Goal: Task Accomplishment & Management: Manage account settings

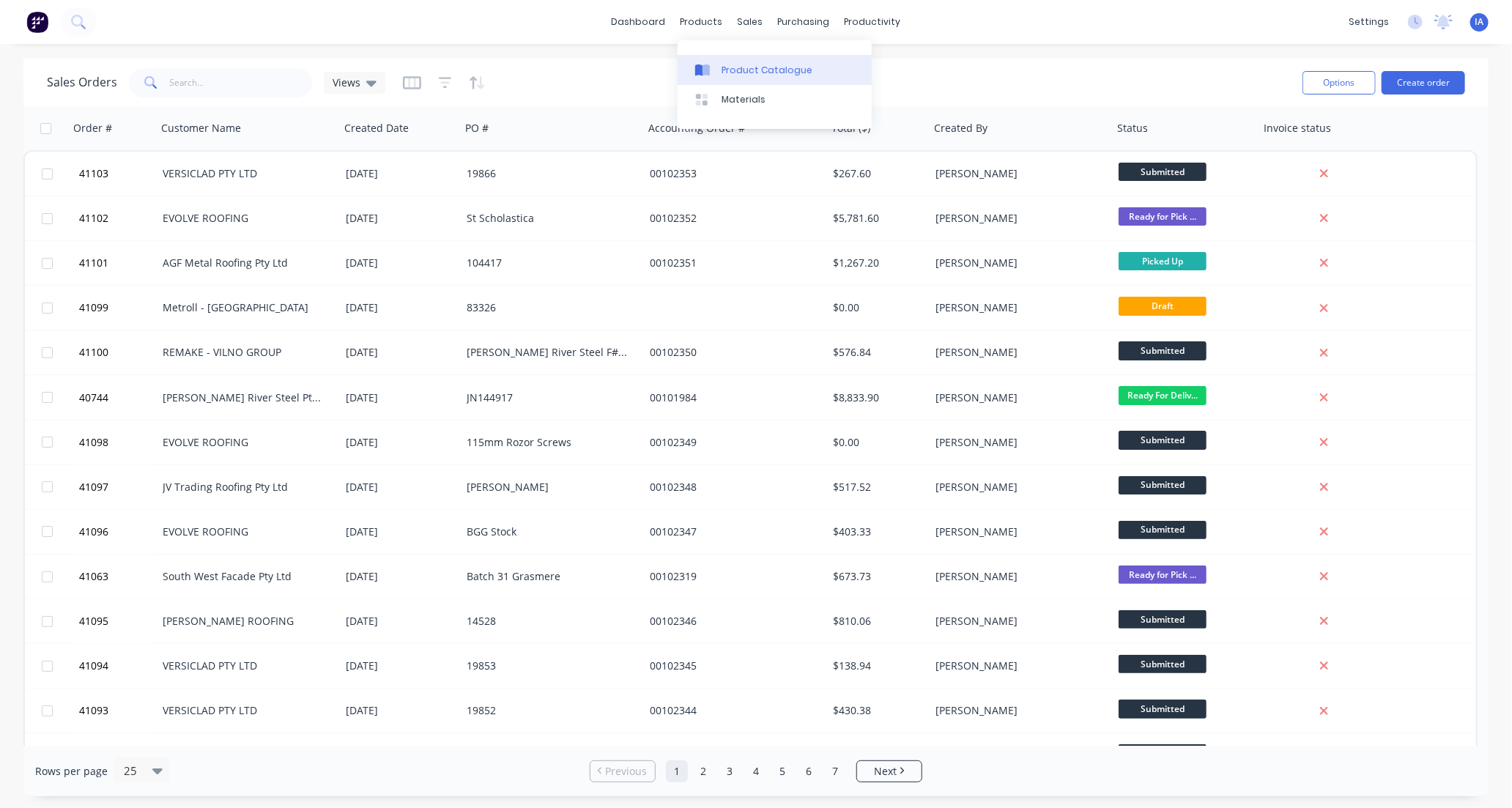
click at [738, 70] on div "Product Catalogue" at bounding box center [767, 70] width 91 height 13
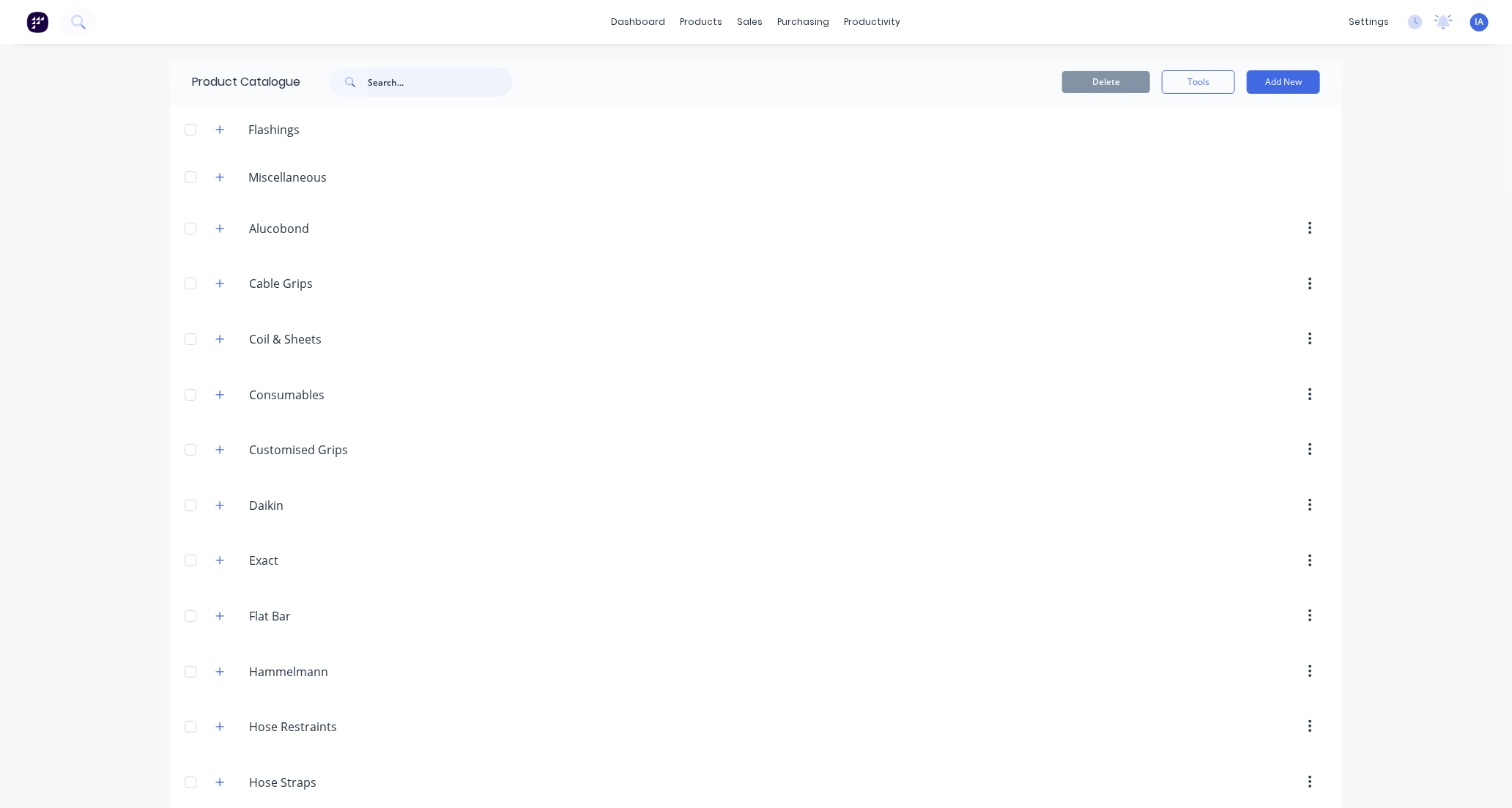
click at [389, 82] on input "text" at bounding box center [440, 82] width 145 height 29
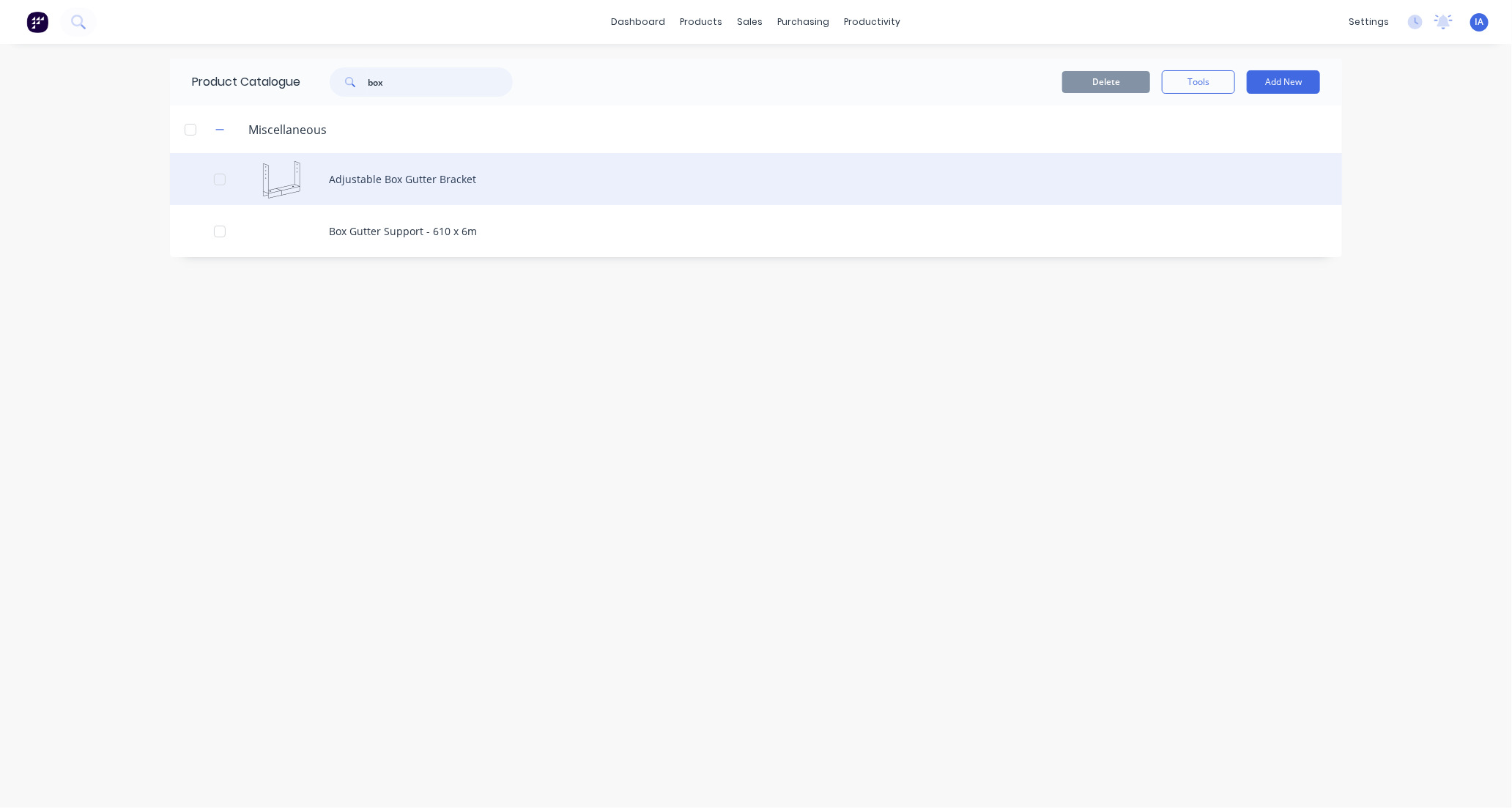
type input "box"
click at [484, 181] on div "Adjustable Box Gutter Bracket" at bounding box center [756, 179] width 1172 height 52
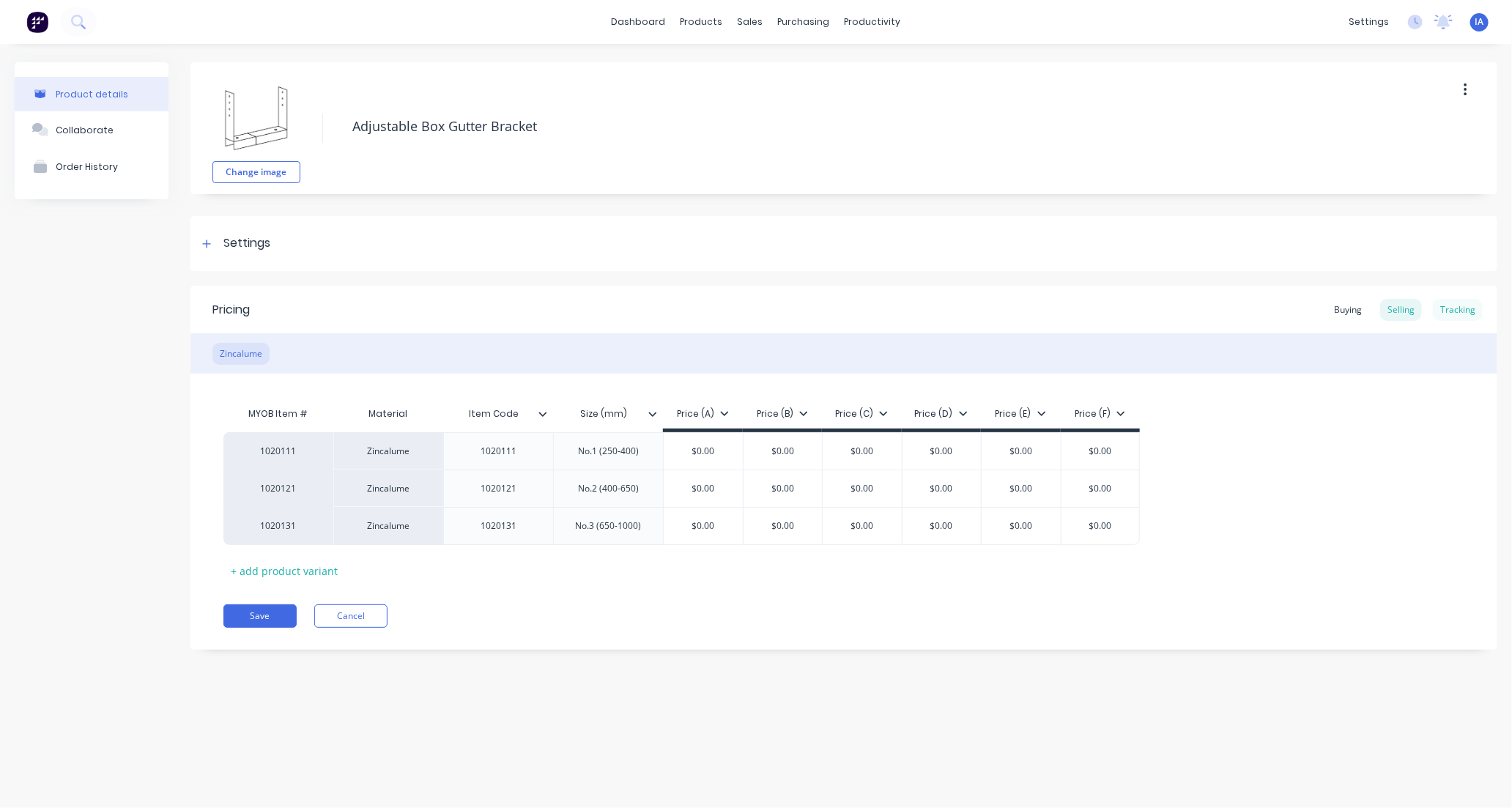
click at [1463, 306] on div "Tracking" at bounding box center [1458, 310] width 50 height 22
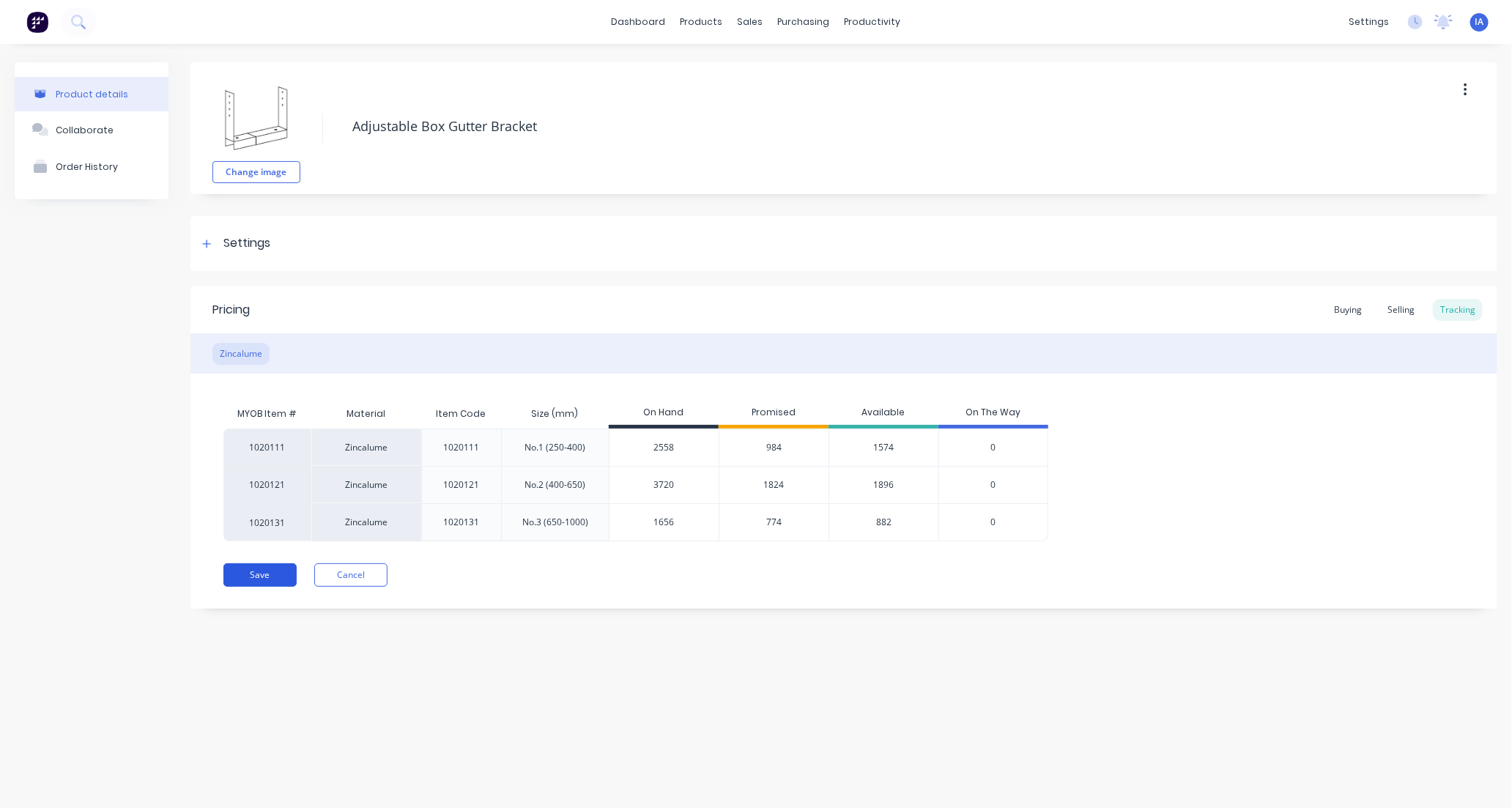
click at [266, 573] on button "Save" at bounding box center [260, 575] width 73 height 24
type textarea "x"
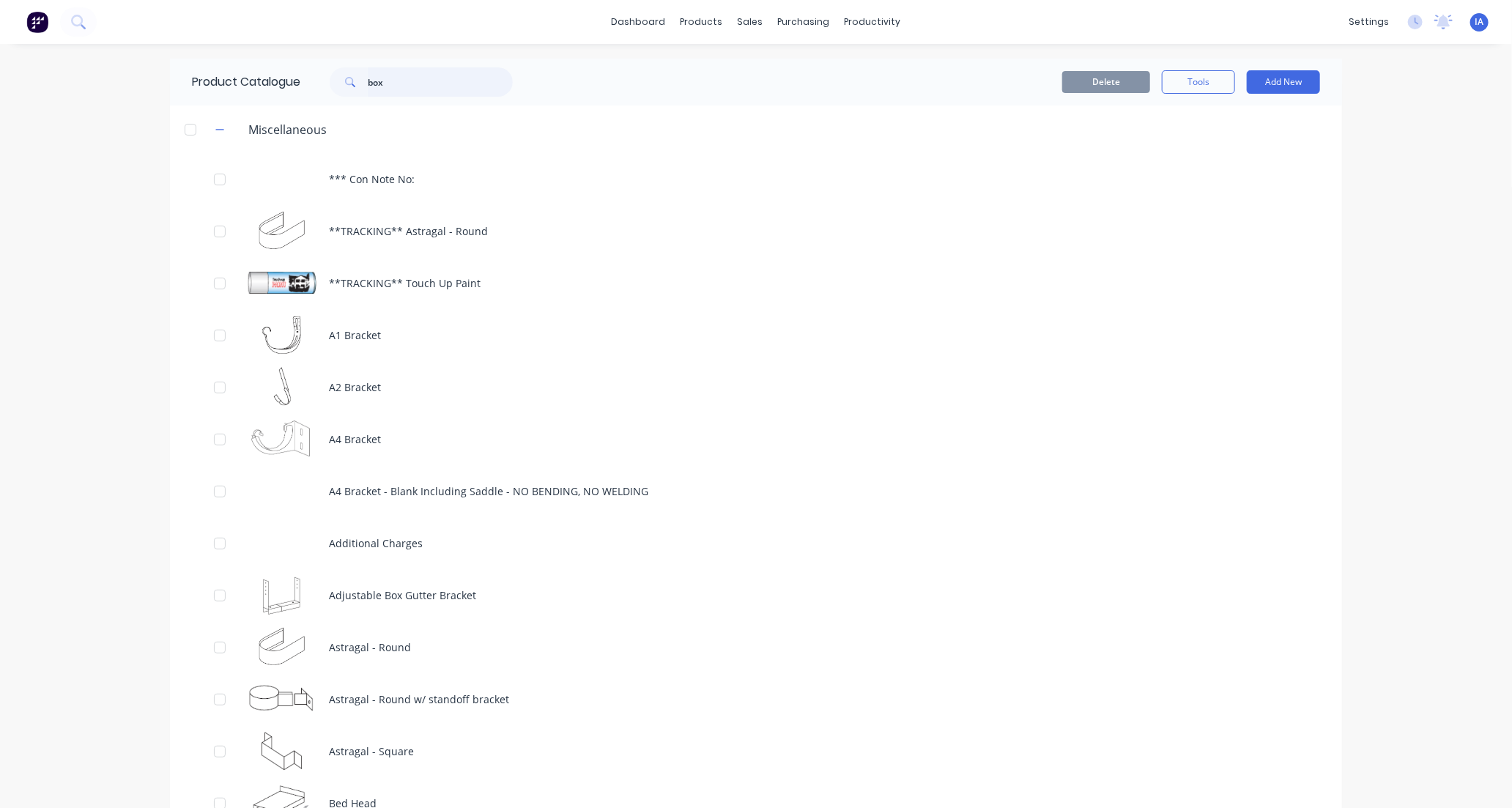
click at [413, 73] on input "box" at bounding box center [440, 82] width 145 height 29
type input "b"
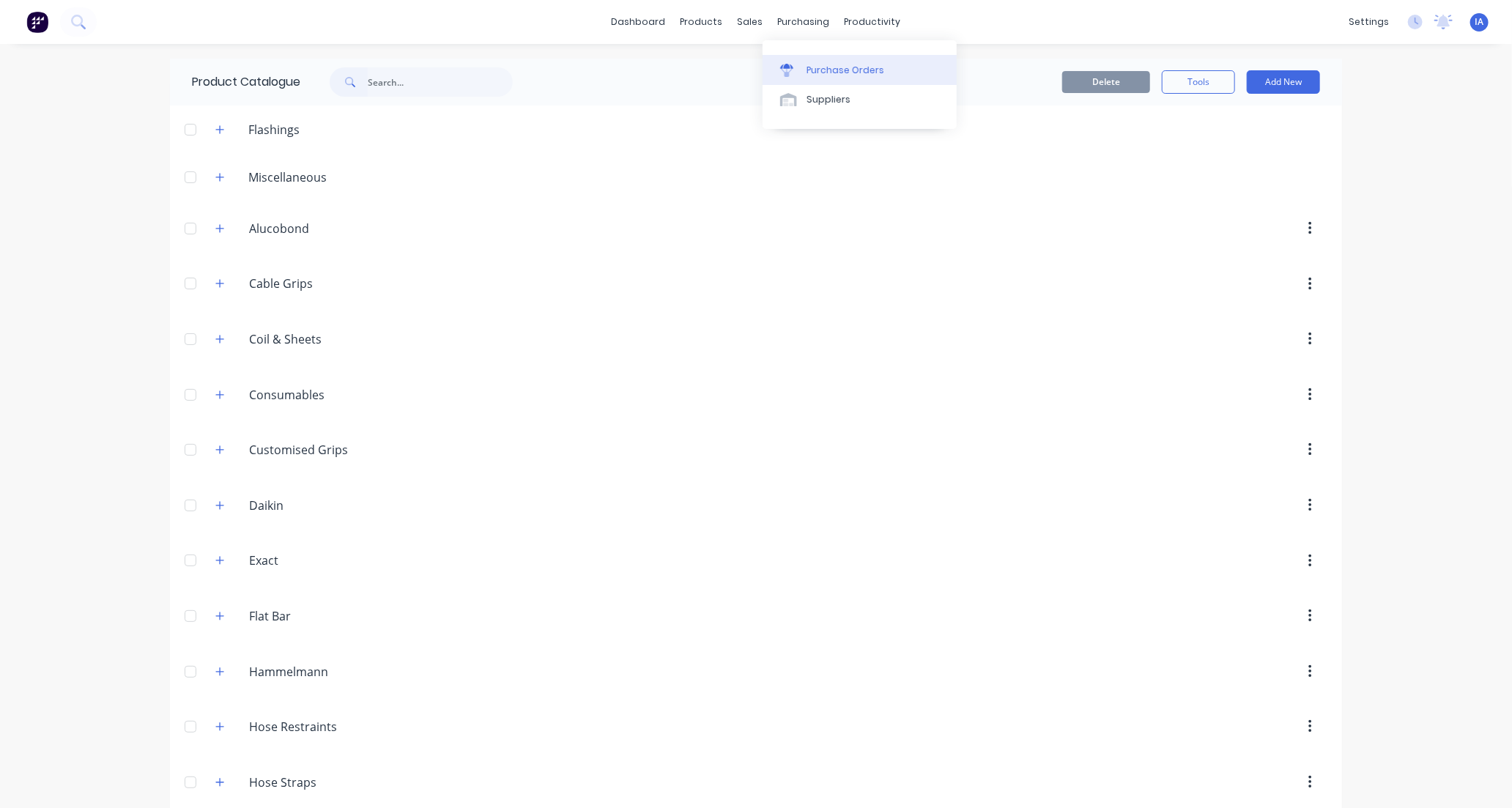
click at [840, 72] on div "Purchase Orders" at bounding box center [845, 70] width 78 height 13
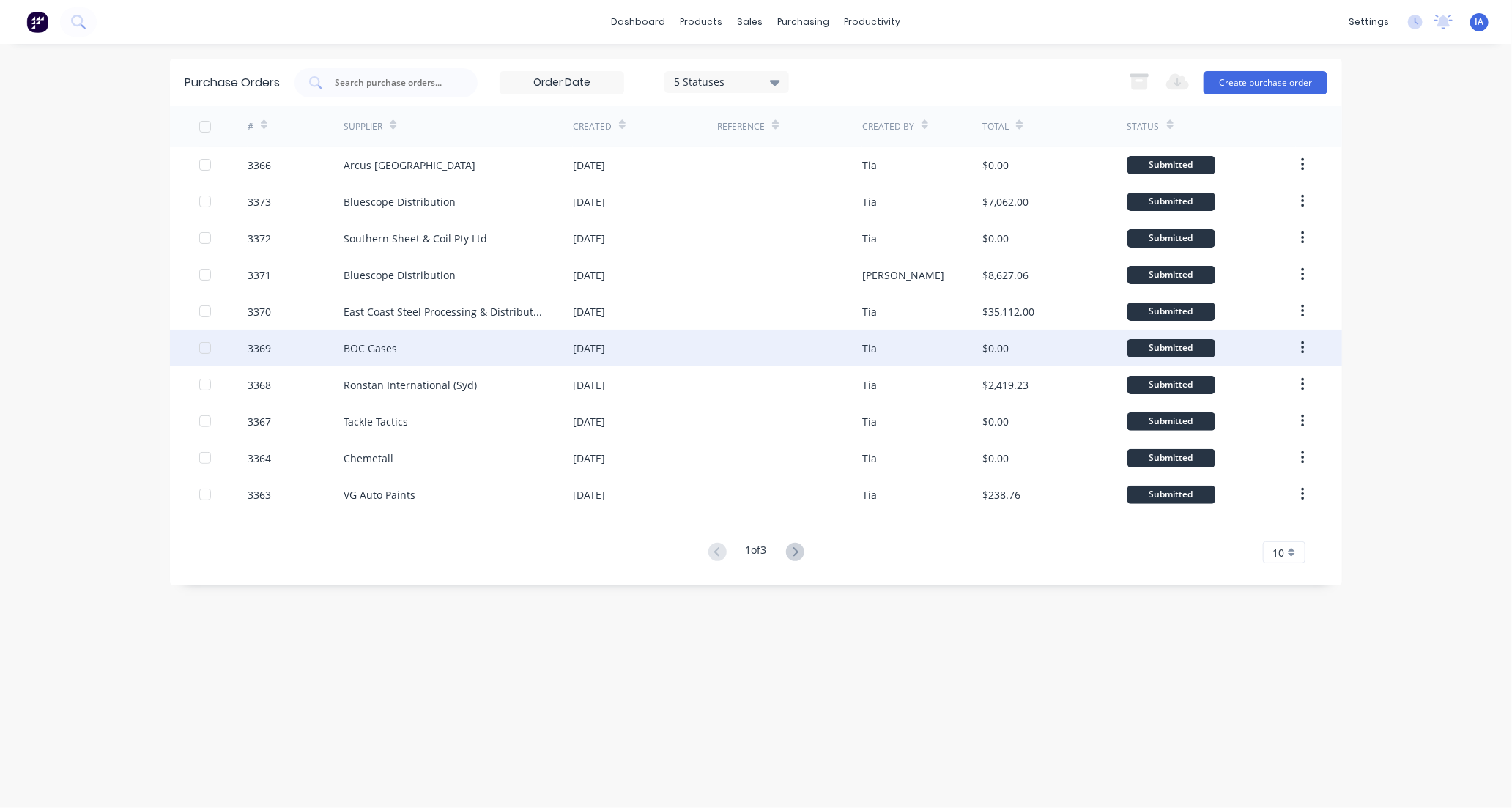
click at [359, 348] on div "BOC Gases" at bounding box center [370, 348] width 53 height 16
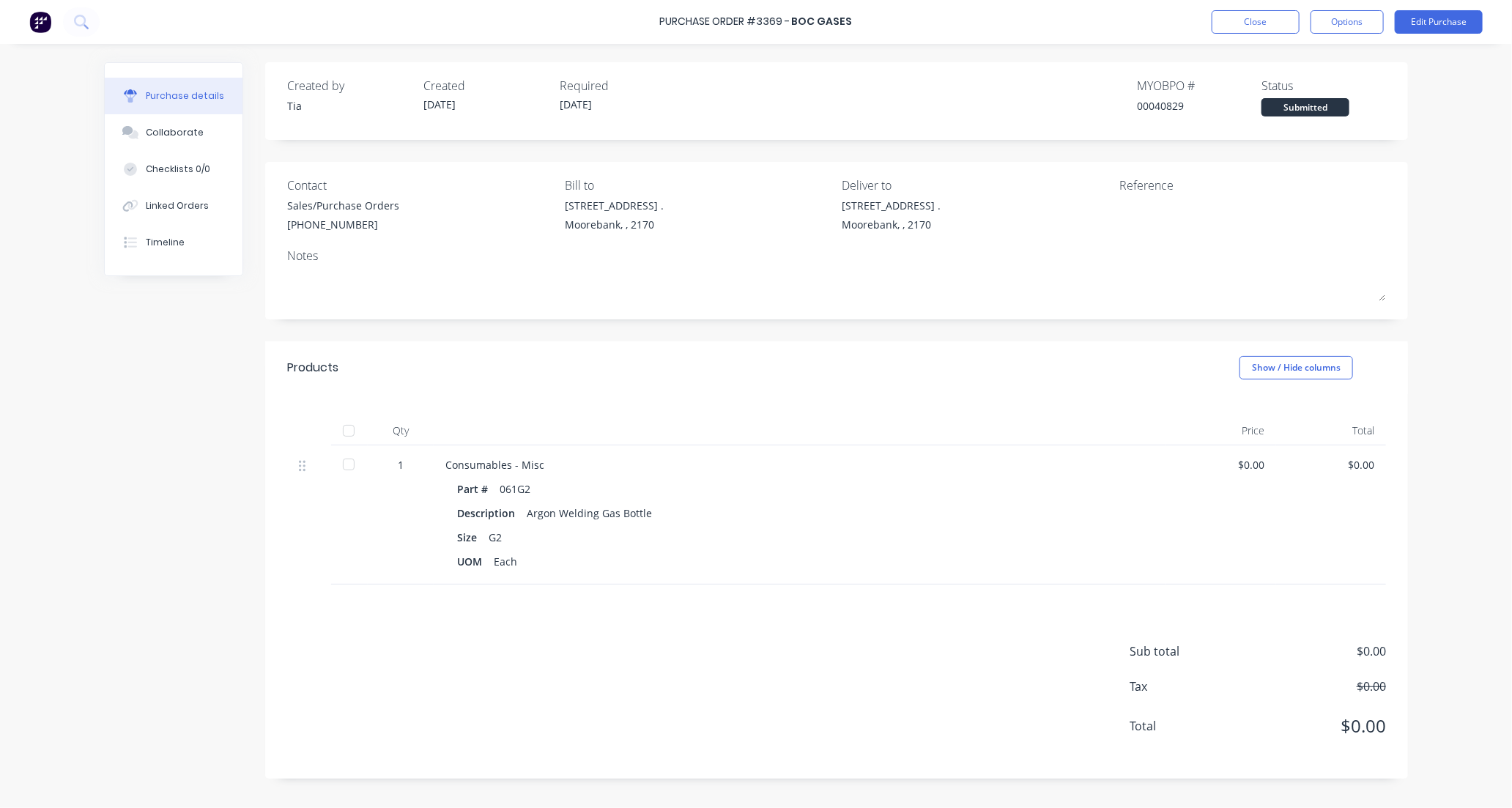
click at [351, 428] on div at bounding box center [348, 431] width 29 height 29
click at [186, 133] on div "Collaborate" at bounding box center [175, 133] width 58 height 13
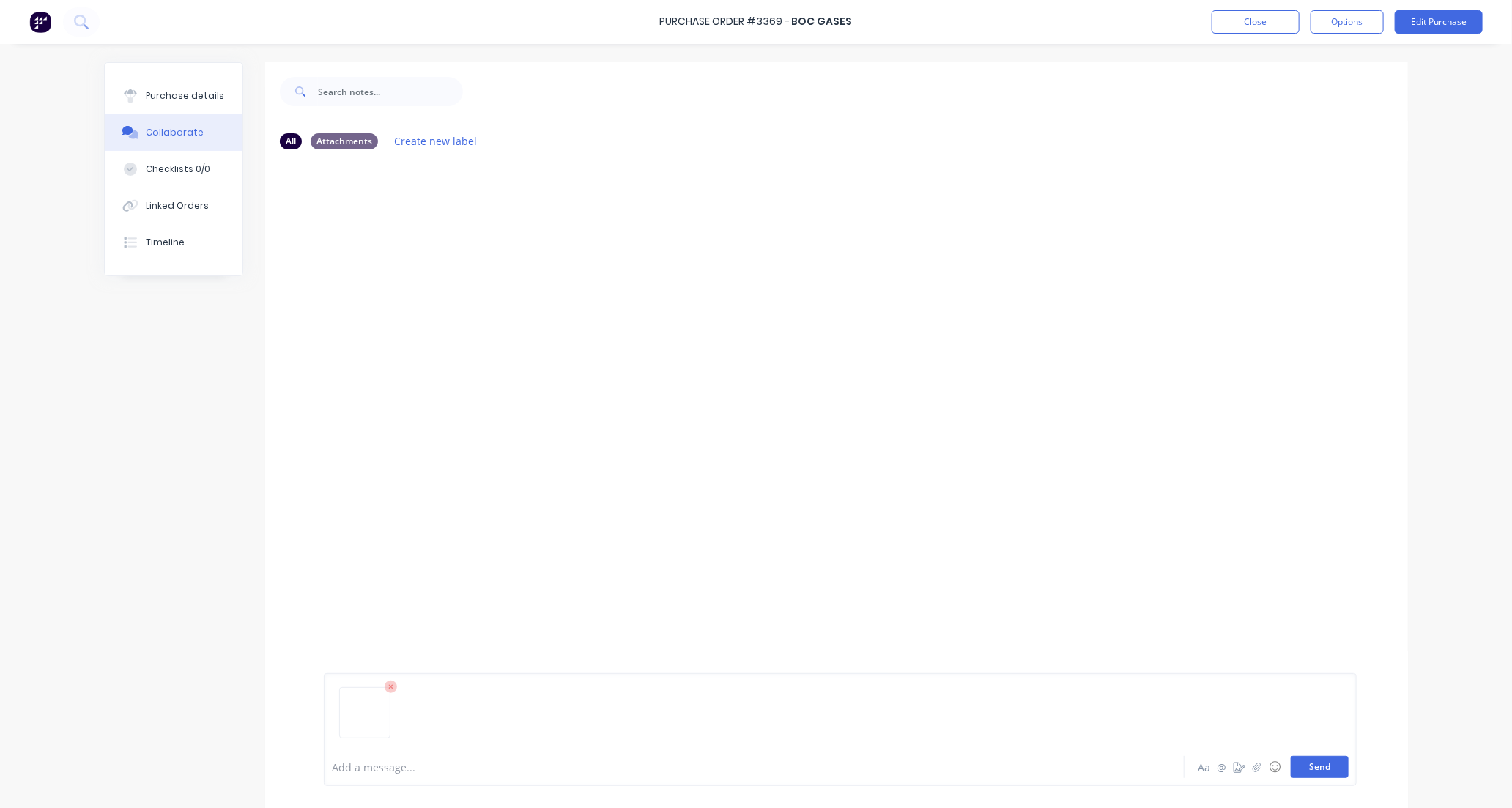
click at [1318, 765] on button "Send" at bounding box center [1320, 767] width 58 height 22
click at [1224, 19] on button "Close" at bounding box center [1256, 22] width 88 height 24
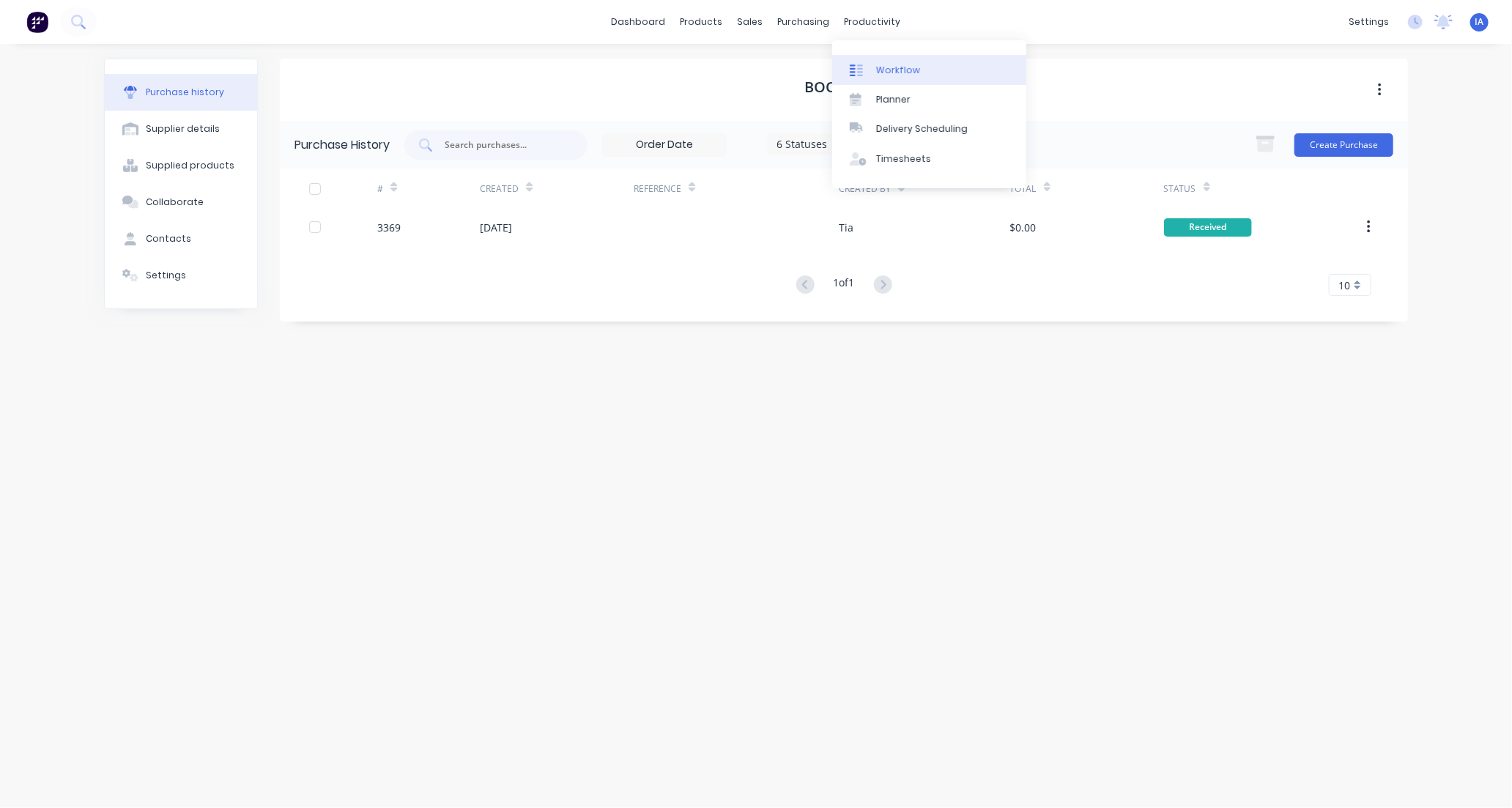
click at [909, 69] on div "Workflow" at bounding box center [898, 70] width 44 height 13
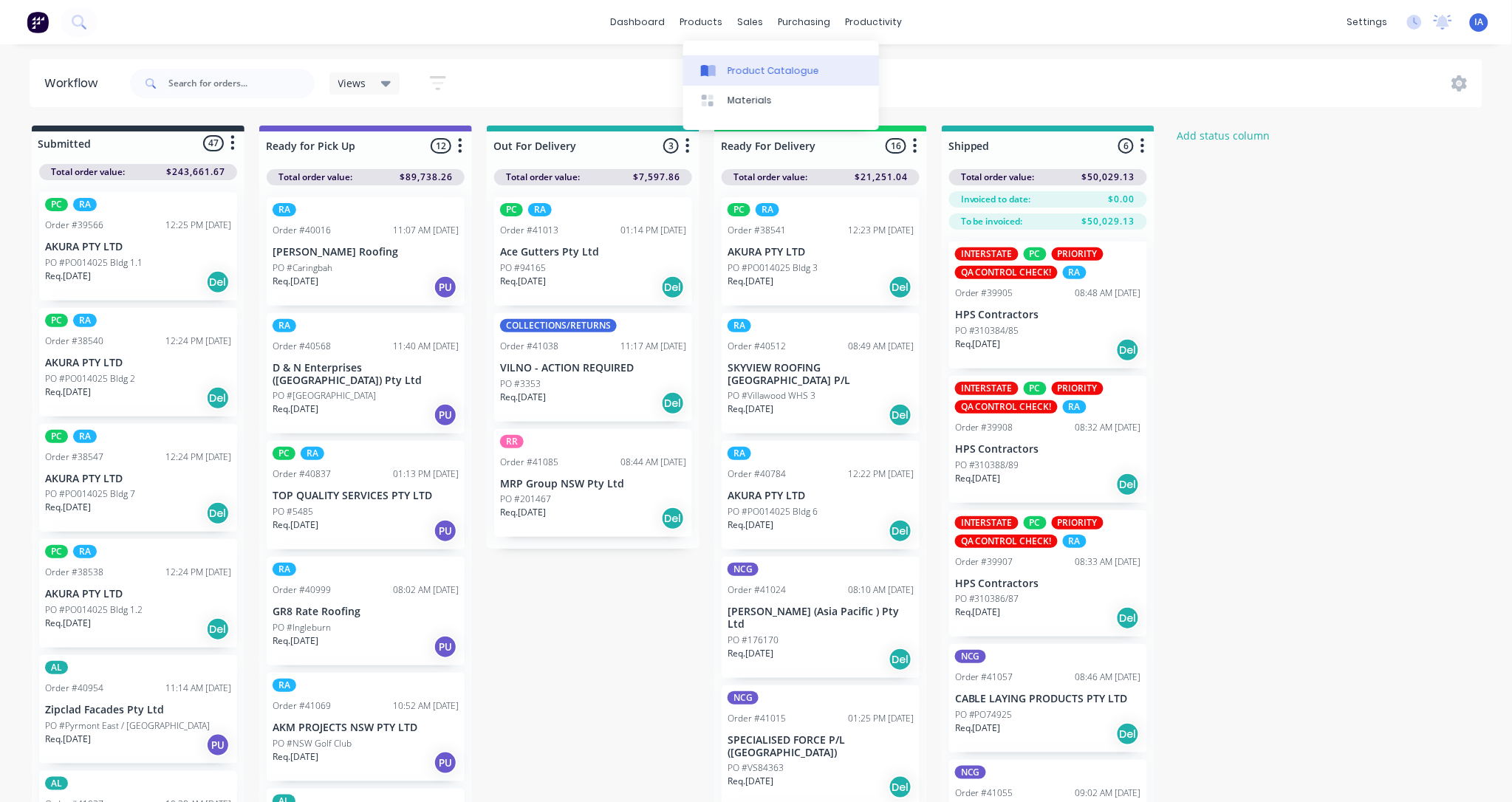
click at [735, 69] on div "Product Catalogue" at bounding box center [773, 70] width 92 height 13
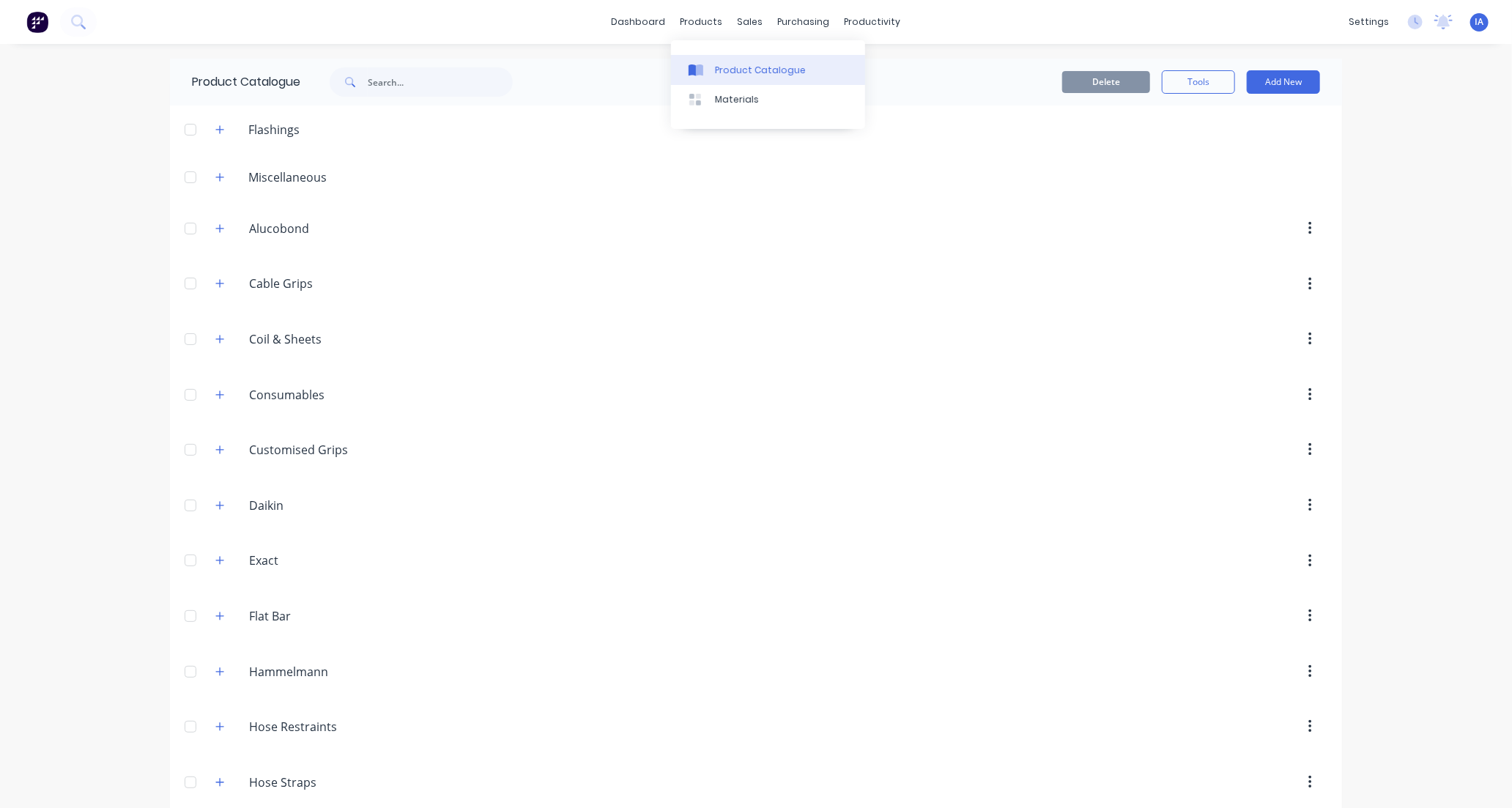
click at [726, 69] on div "Product Catalogue" at bounding box center [761, 70] width 91 height 13
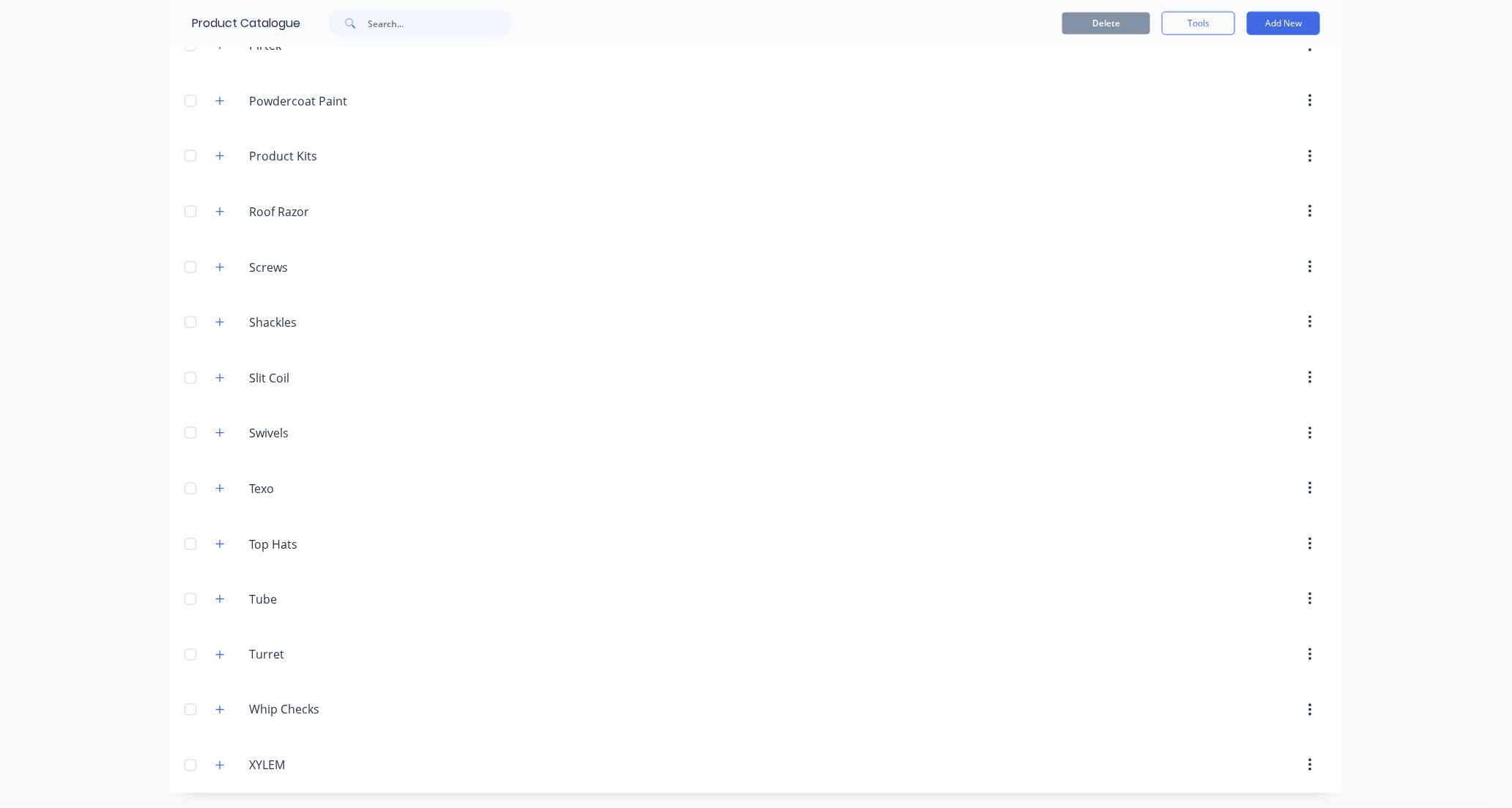
scroll to position [1073, 0]
click at [216, 213] on icon "button" at bounding box center [220, 211] width 9 height 10
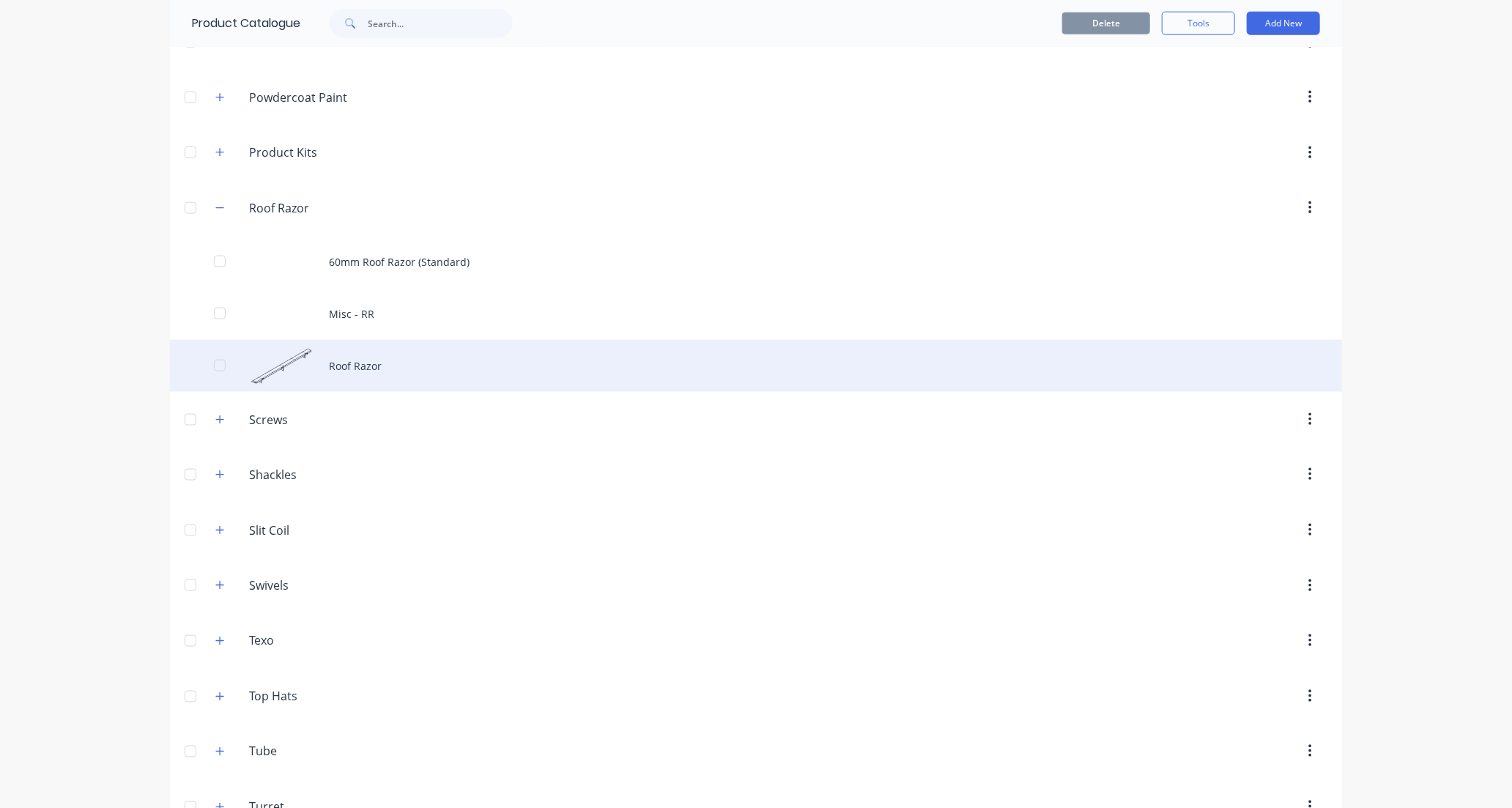
click at [439, 358] on div "Roof Razor" at bounding box center [756, 366] width 1172 height 52
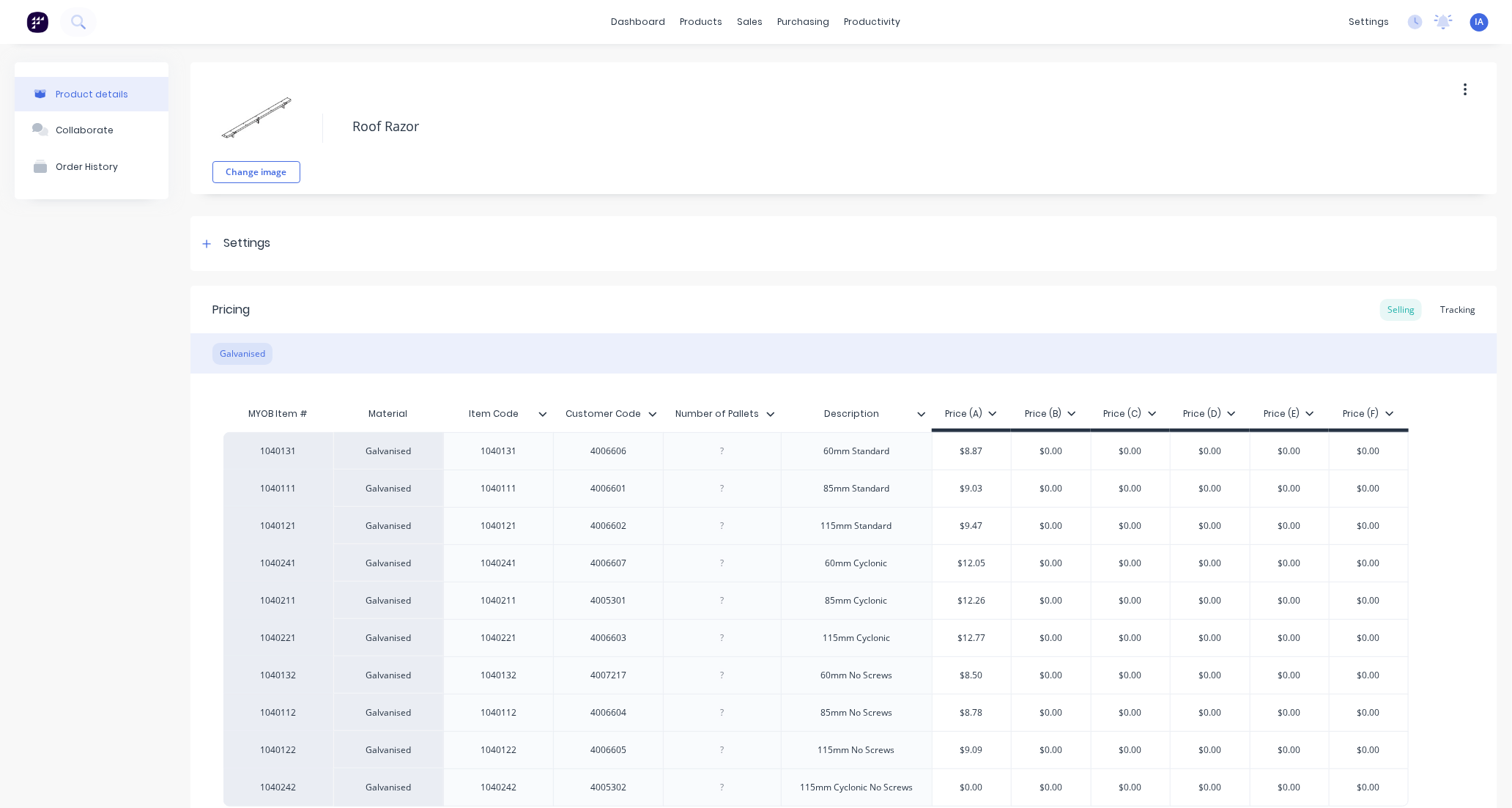
type textarea "x"
click at [1441, 309] on div "Tracking" at bounding box center [1458, 310] width 50 height 22
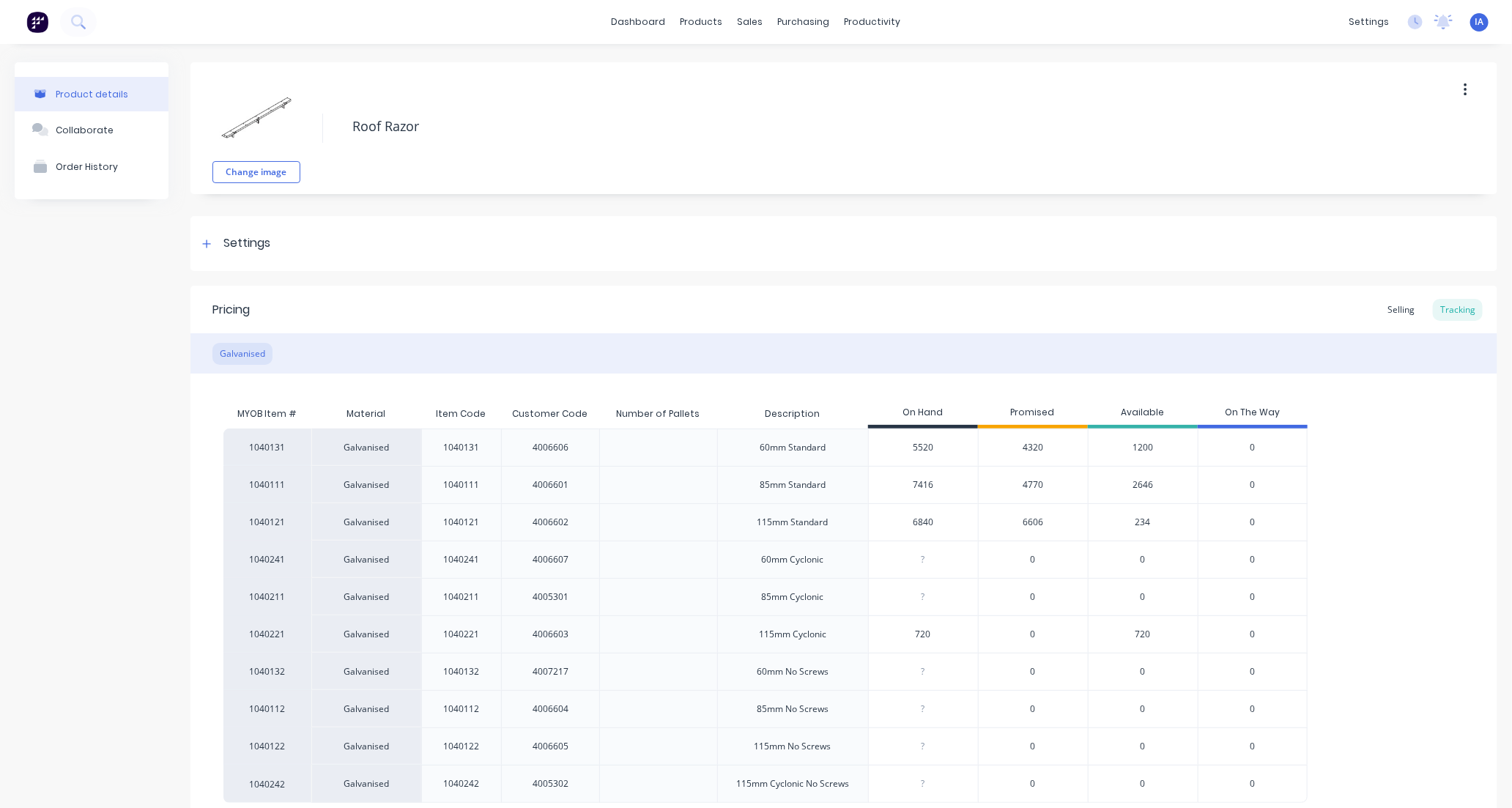
click at [905, 441] on input "5520" at bounding box center [923, 447] width 109 height 13
click at [919, 449] on input "5520" at bounding box center [923, 447] width 109 height 13
type input "50"
type textarea "x"
type input "570"
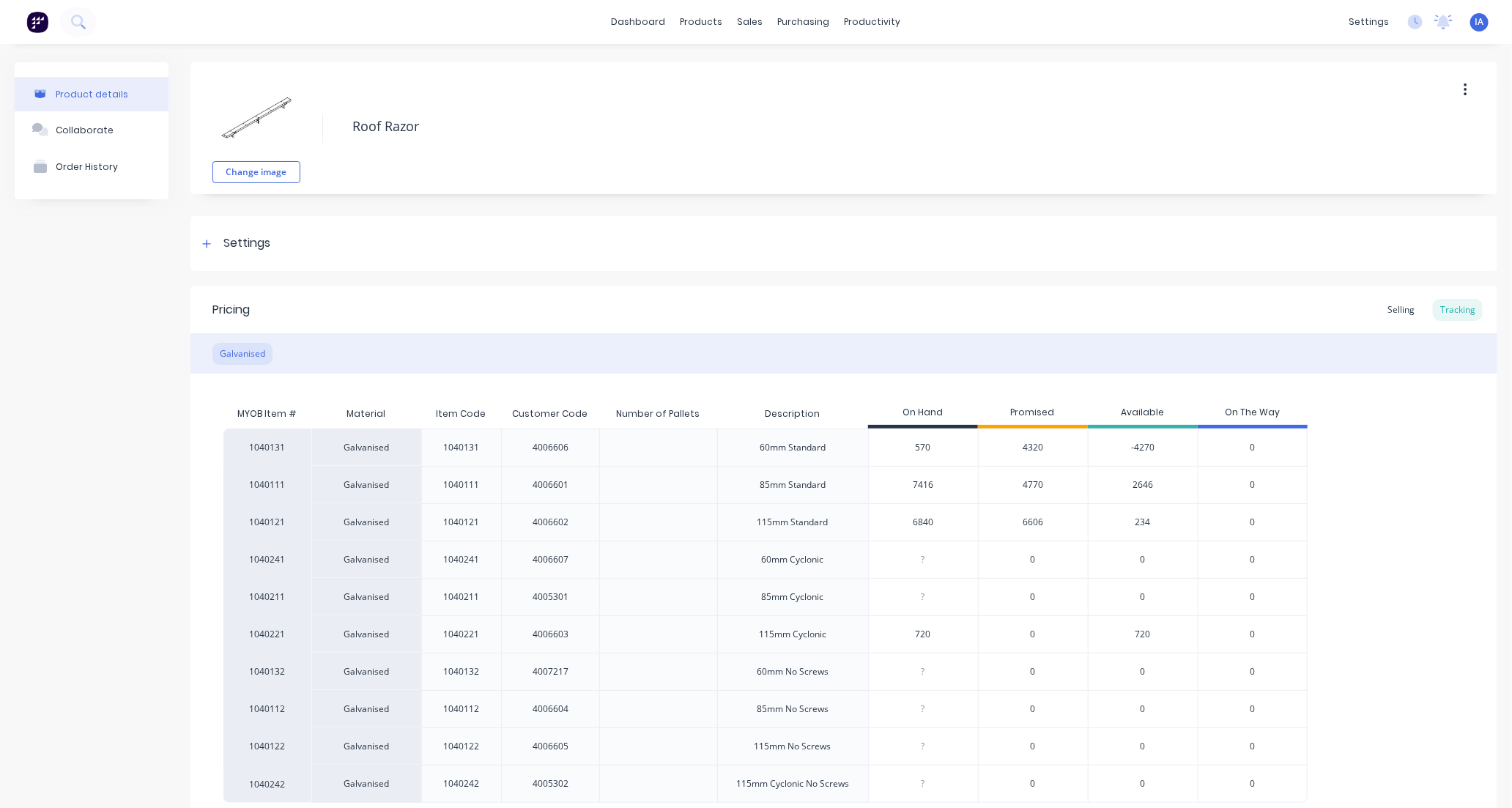
type textarea "x"
type input "5760"
type textarea "x"
type input "5760"
click at [904, 485] on input "7416" at bounding box center [923, 485] width 109 height 13
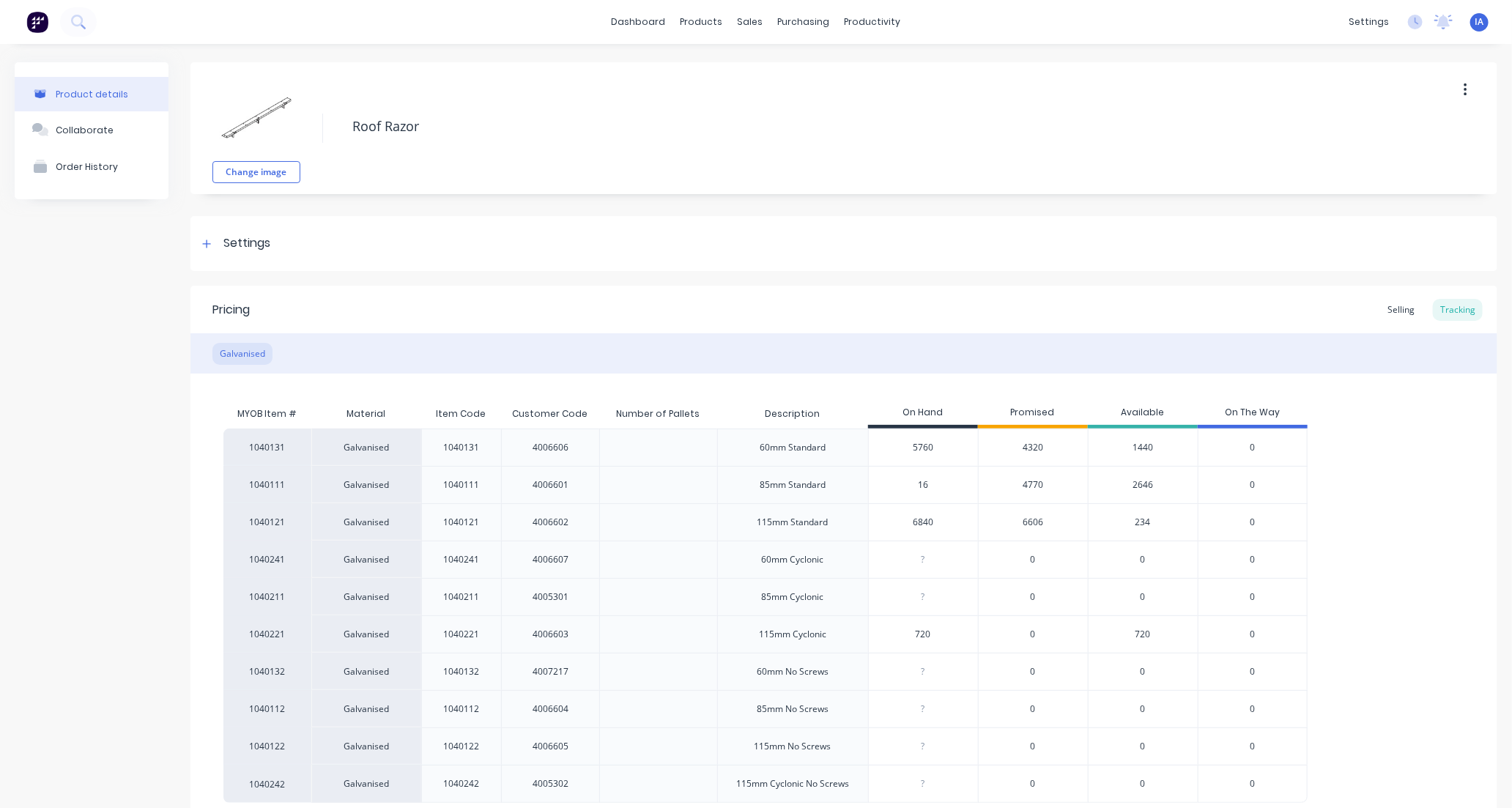
type input "6"
type textarea "x"
type input "8"
type textarea "x"
type input "81"
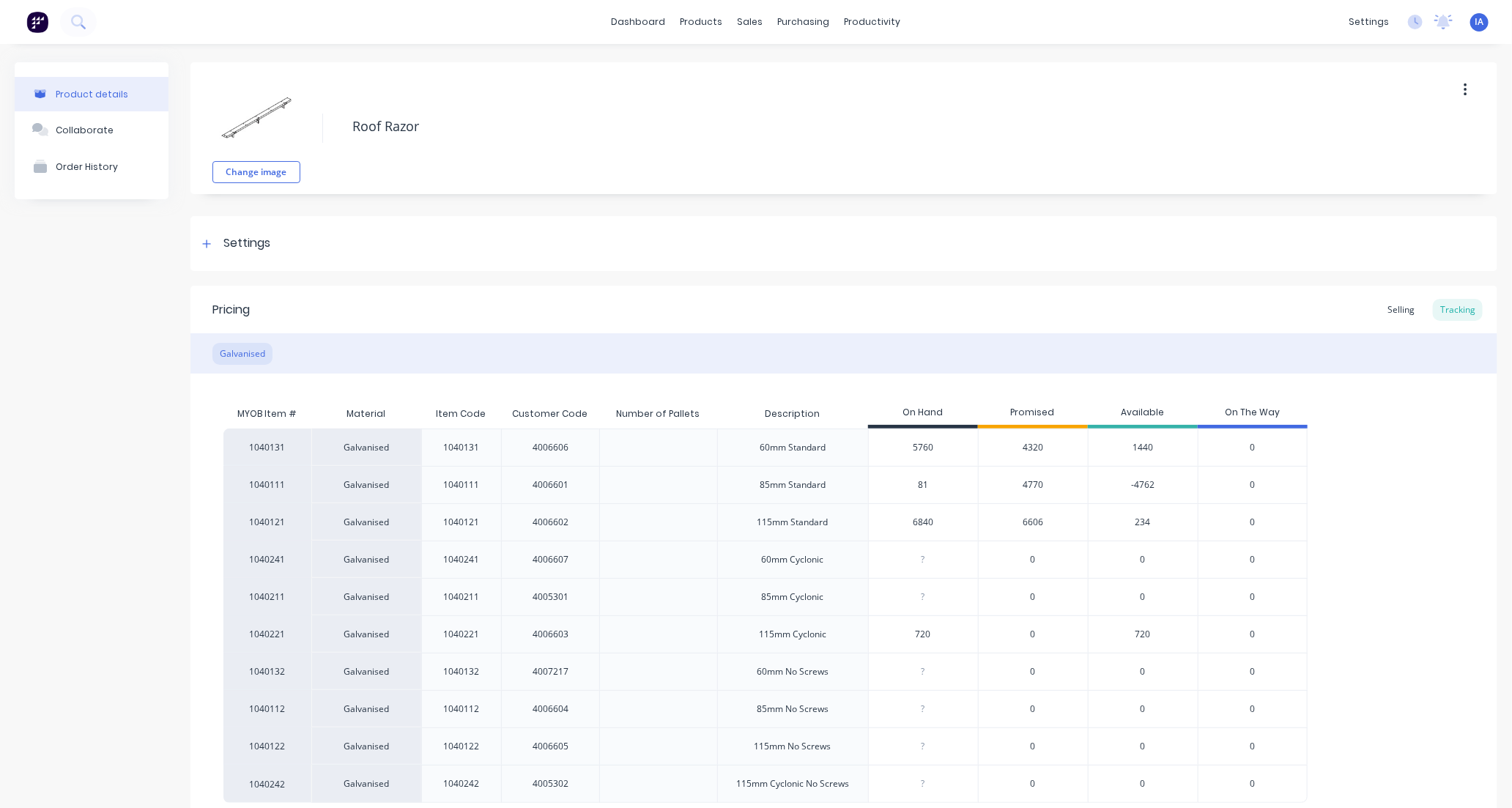
type textarea "x"
type input "819"
type textarea "x"
type input "8190"
type textarea "x"
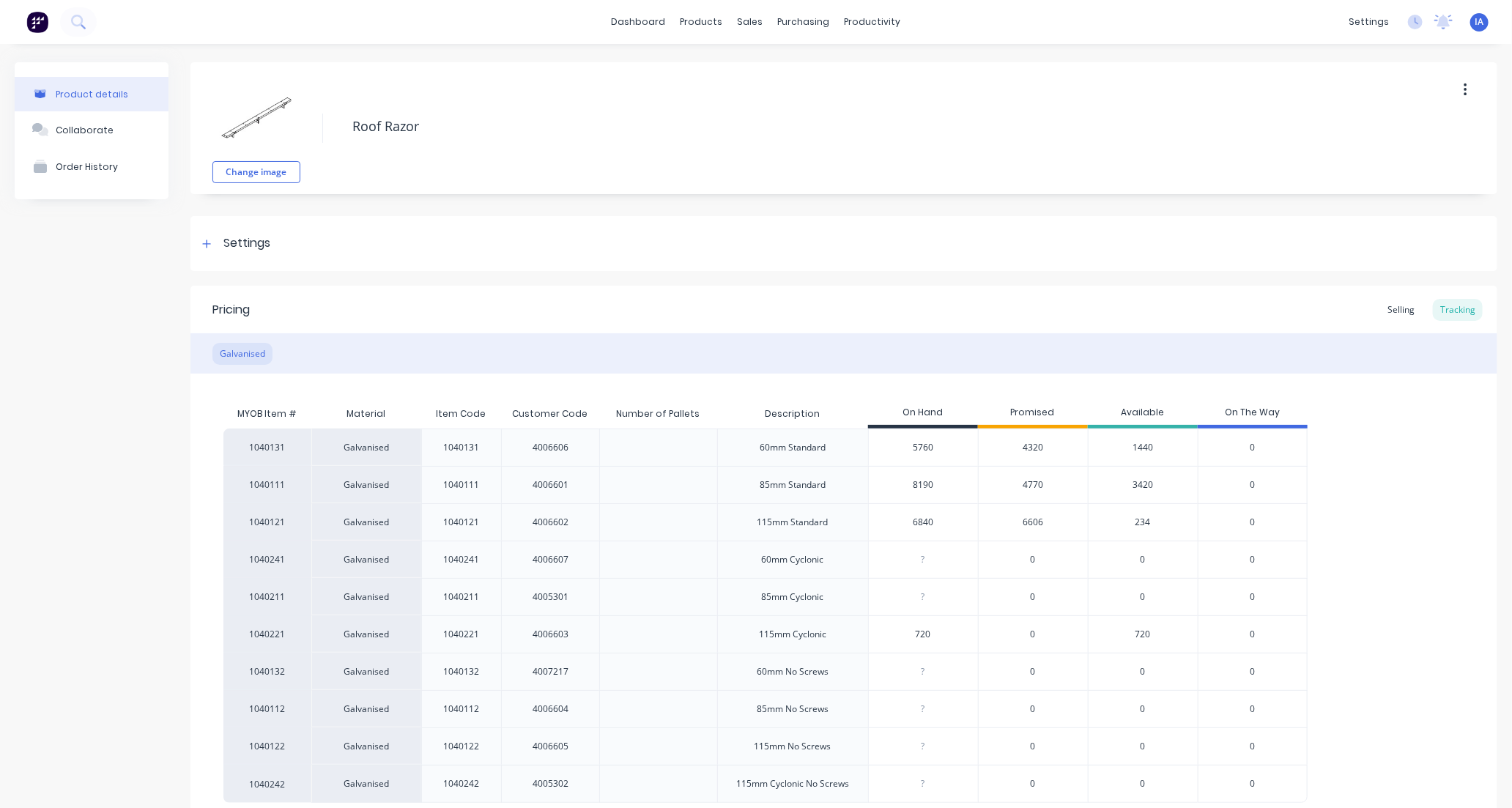
type input "8190"
click at [906, 521] on input "6840" at bounding box center [923, 522] width 109 height 13
type input "0"
type textarea "x"
type input "81"
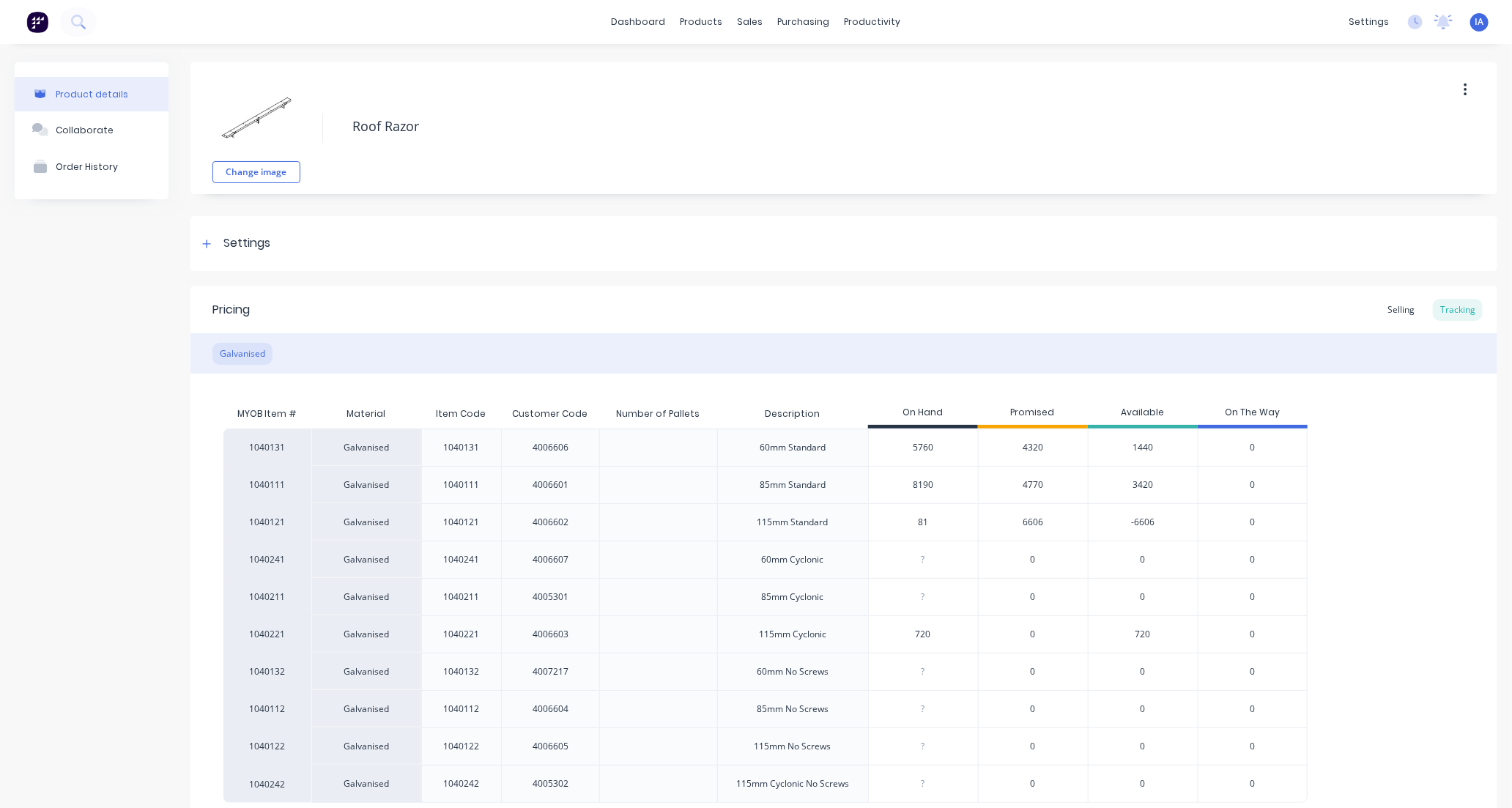
type textarea "x"
type input "8100"
type textarea "x"
click at [920, 524] on input "8100" at bounding box center [923, 522] width 109 height 13
type input "800"
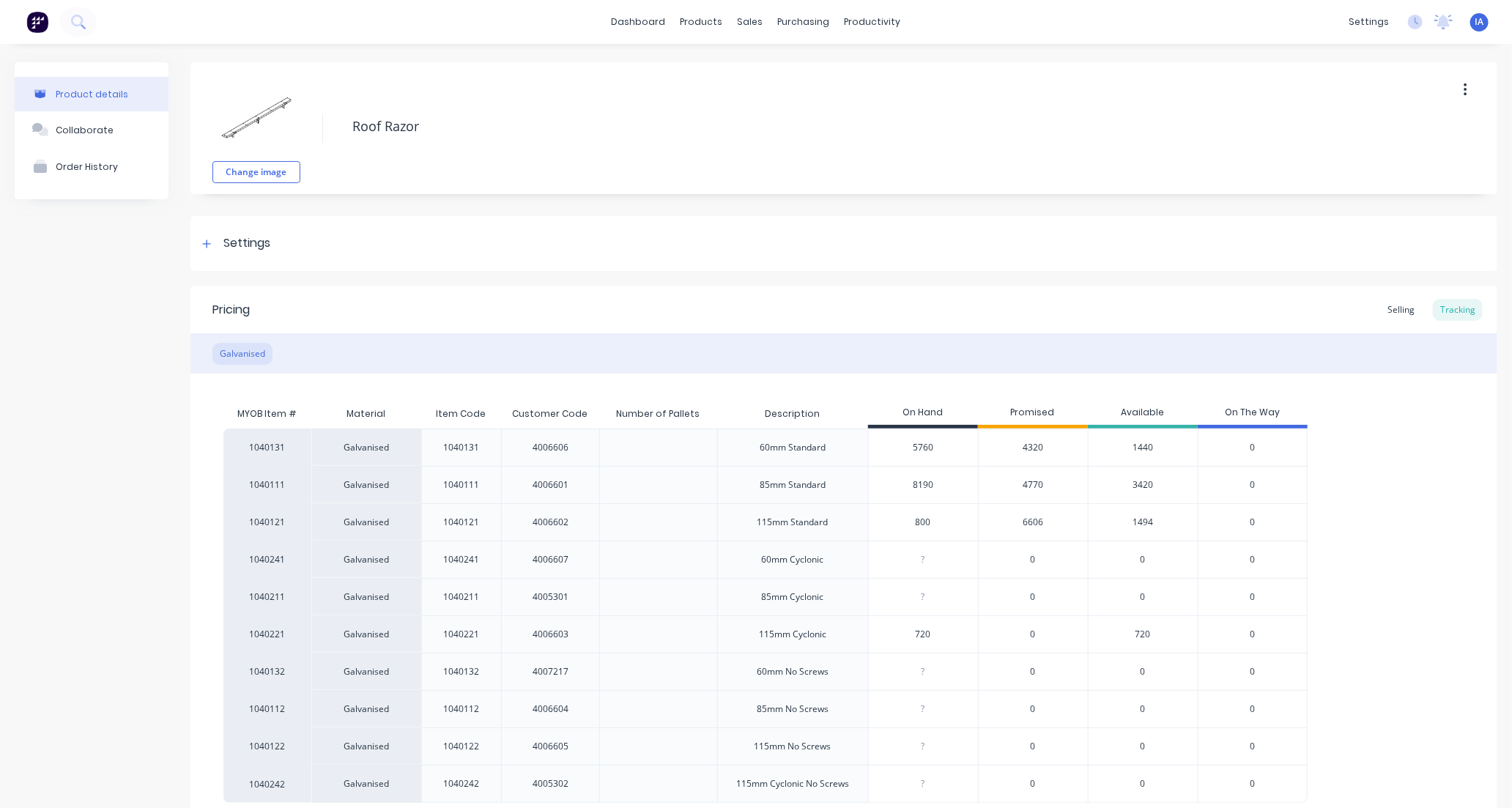
type textarea "x"
type input "8"
type textarea "x"
type input "8226"
type textarea "x"
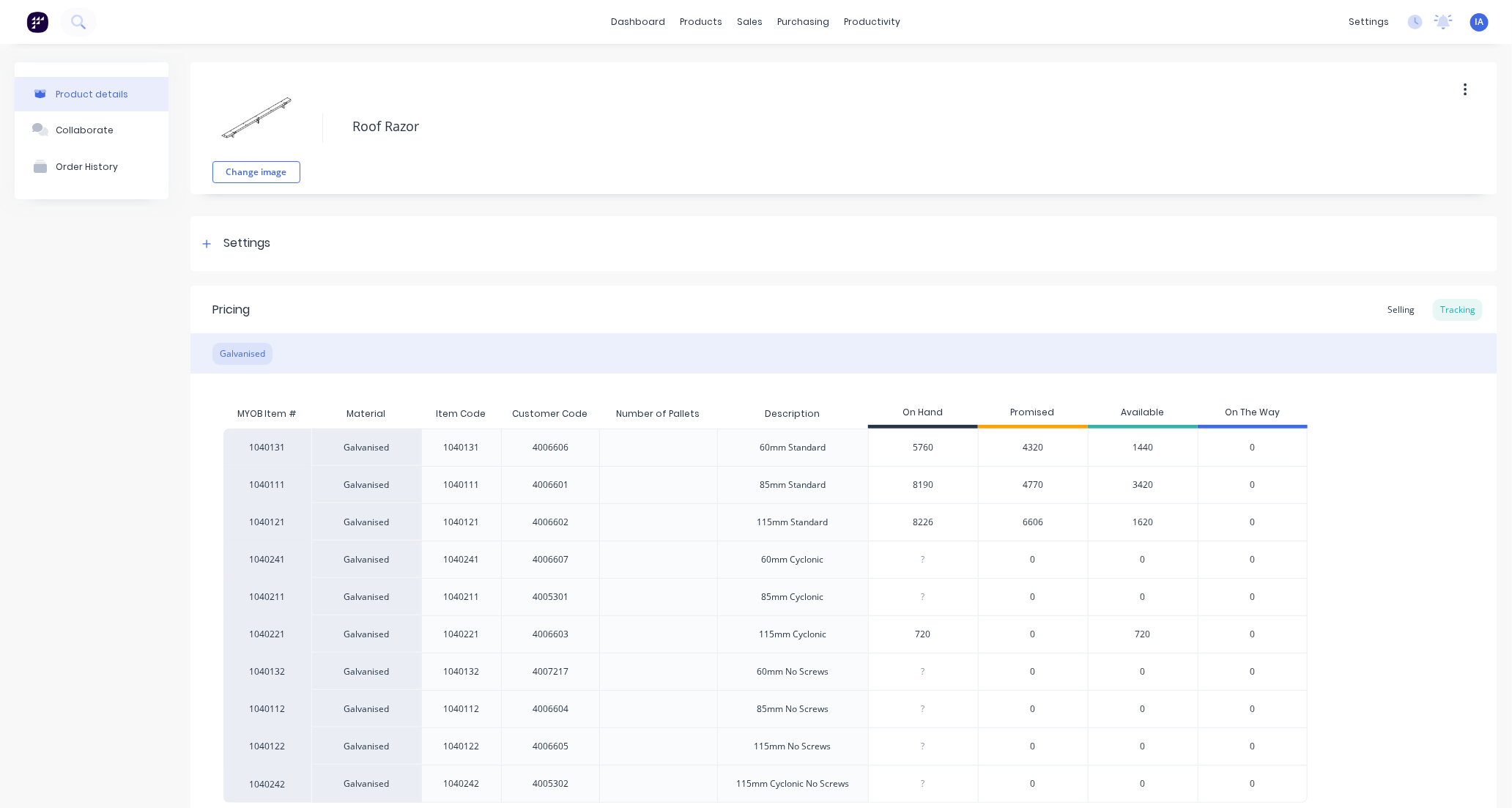
type input "8226"
click at [1385, 566] on div "1040131 Galvanised 1040131 4006606 60mm Standard 5760 5760 4320 1440 0 1040111 …" at bounding box center [844, 615] width 1241 height 374
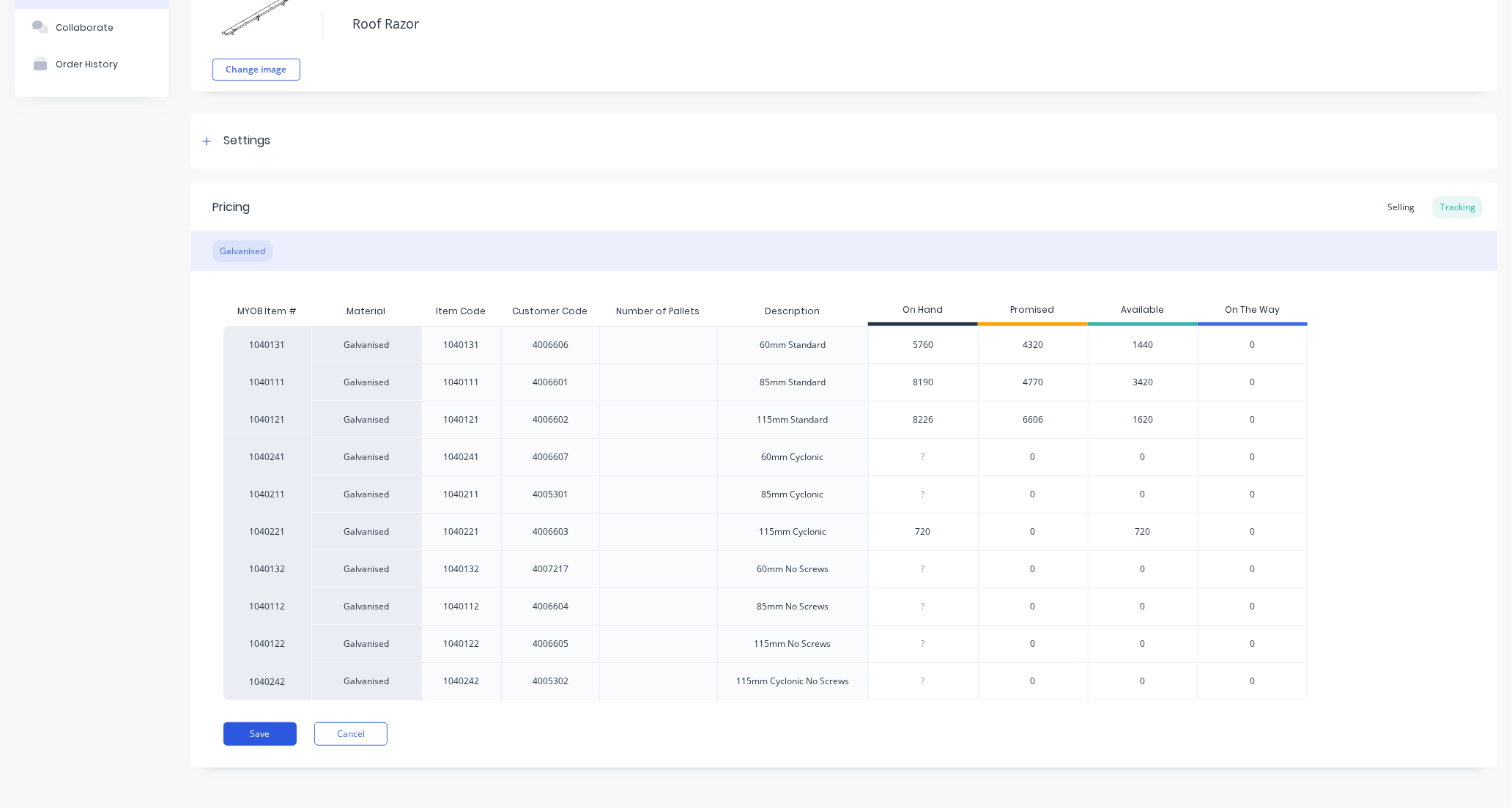
click at [254, 735] on button "Save" at bounding box center [260, 734] width 73 height 24
type textarea "x"
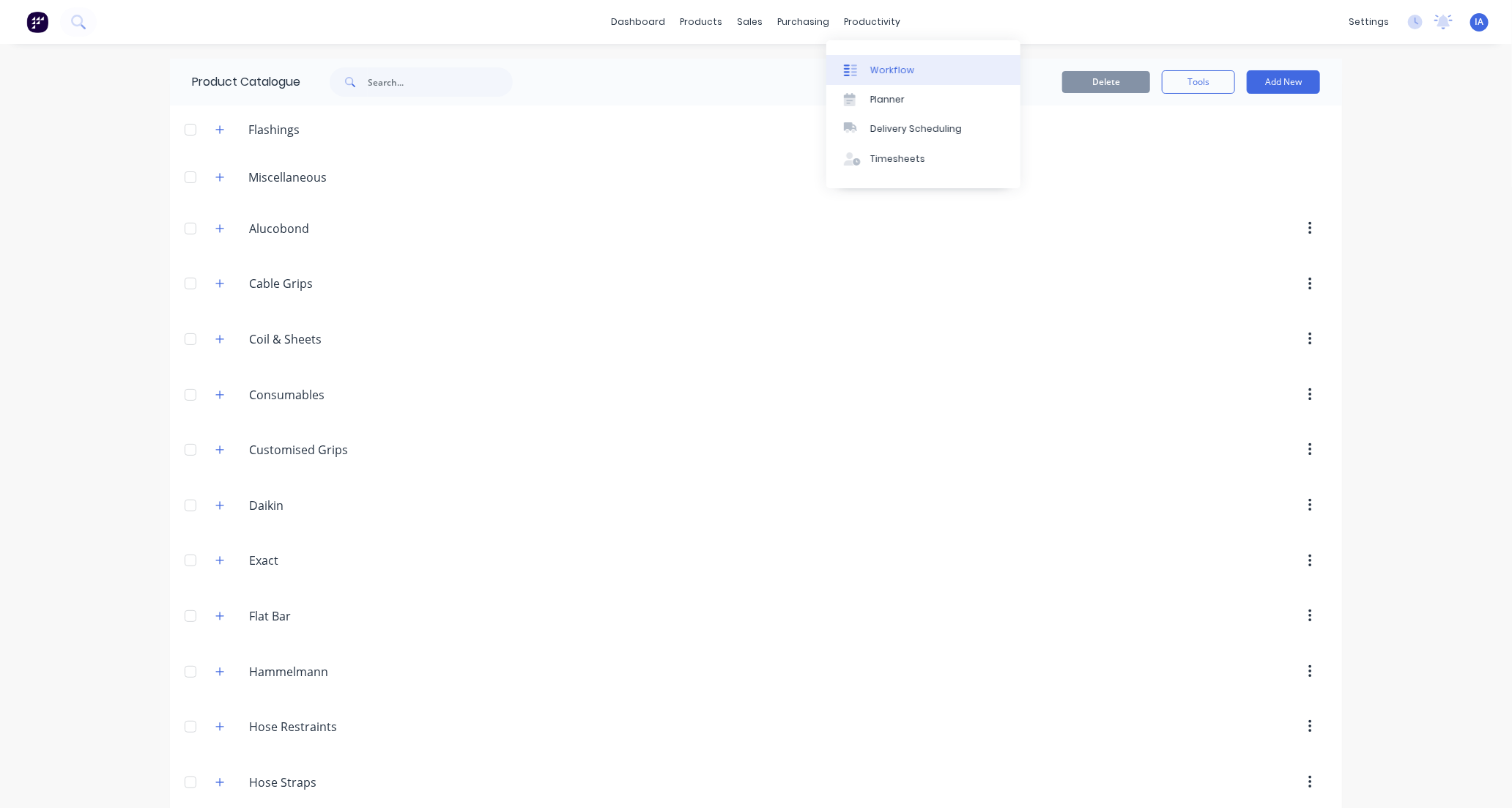
click at [905, 69] on div "Workflow" at bounding box center [892, 70] width 44 height 13
